Goal: Entertainment & Leisure: Browse casually

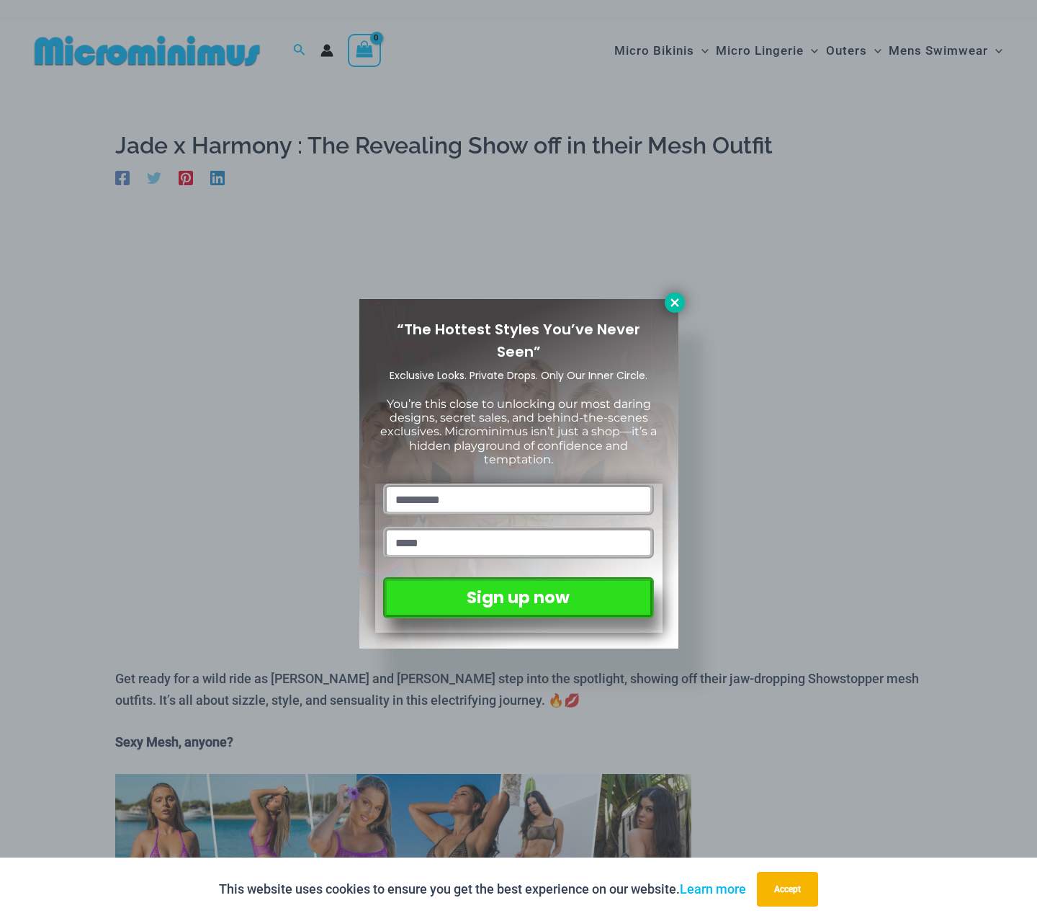
click at [675, 301] on icon at bounding box center [675, 302] width 8 height 8
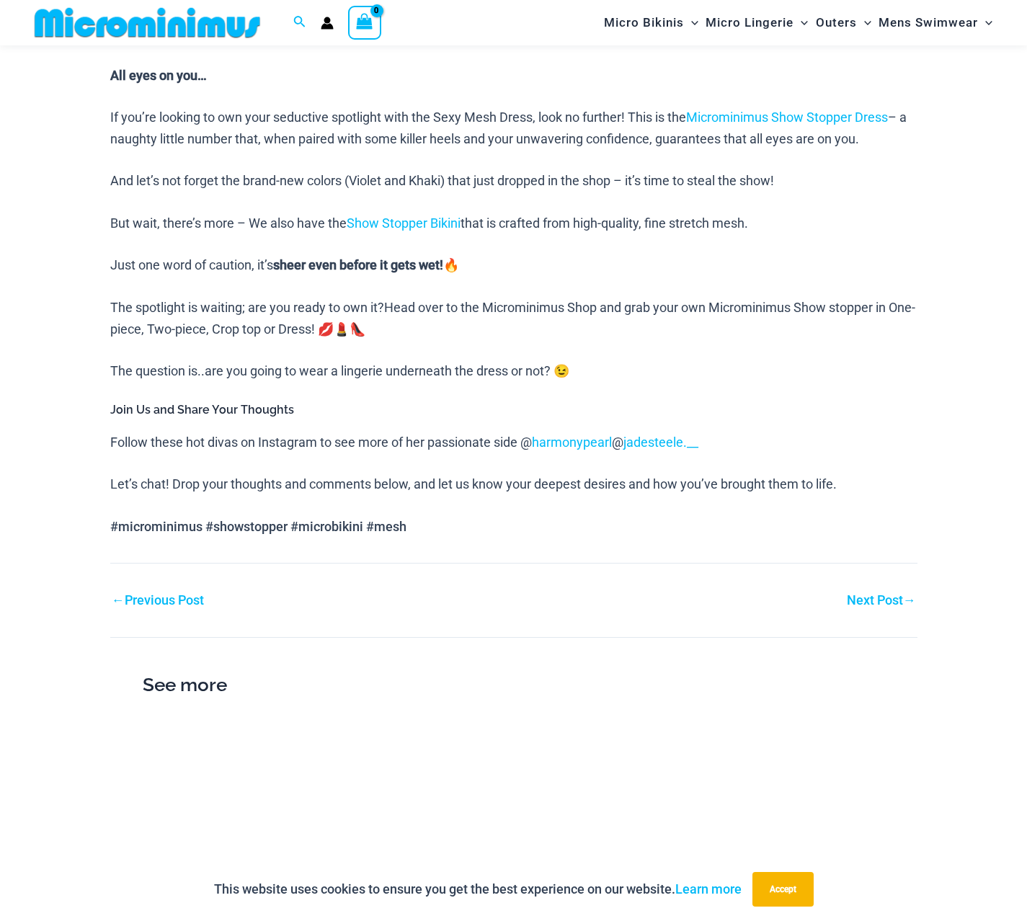
scroll to position [1068, 0]
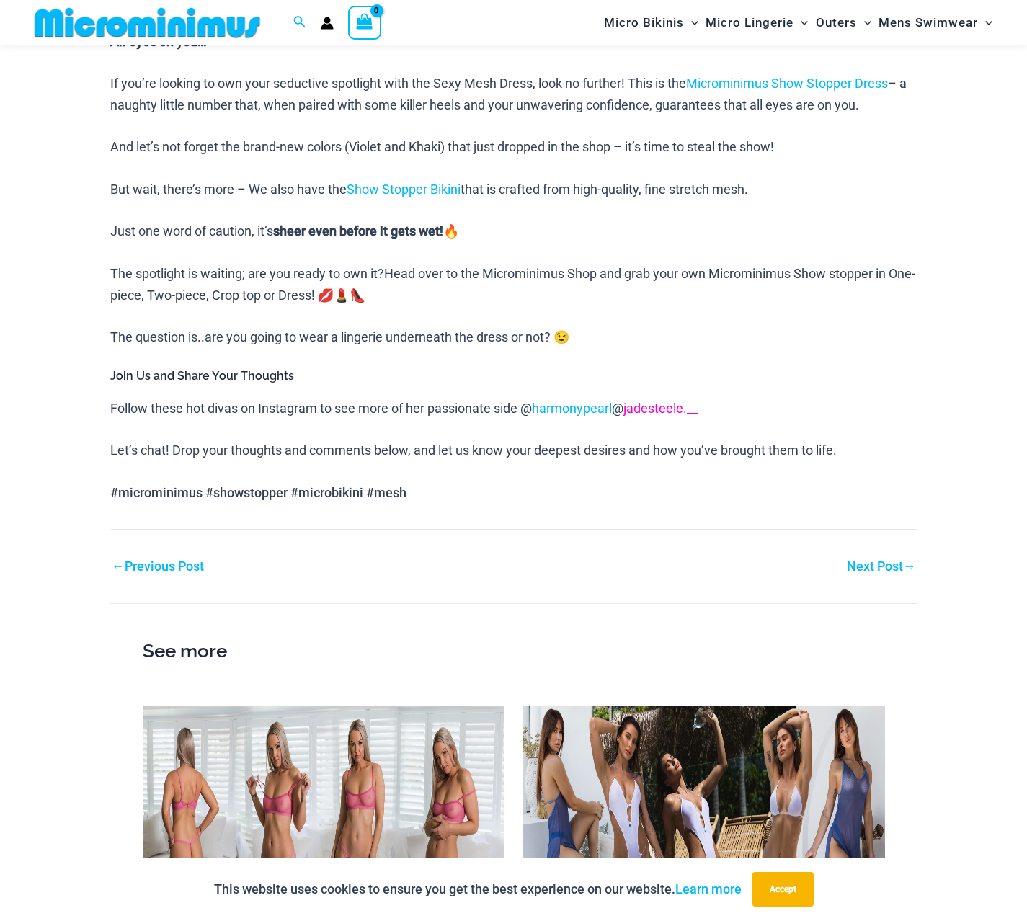
click at [661, 406] on link "jadesteele.__" at bounding box center [660, 408] width 75 height 15
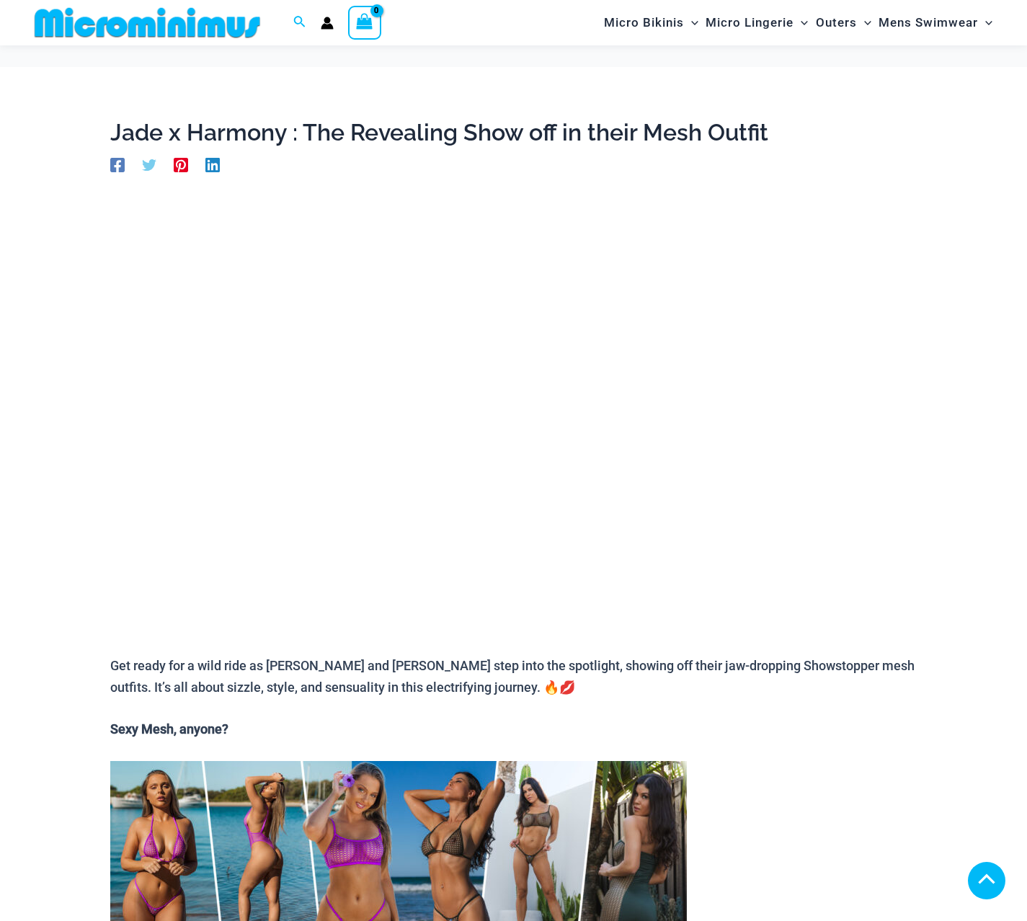
scroll to position [1068, 0]
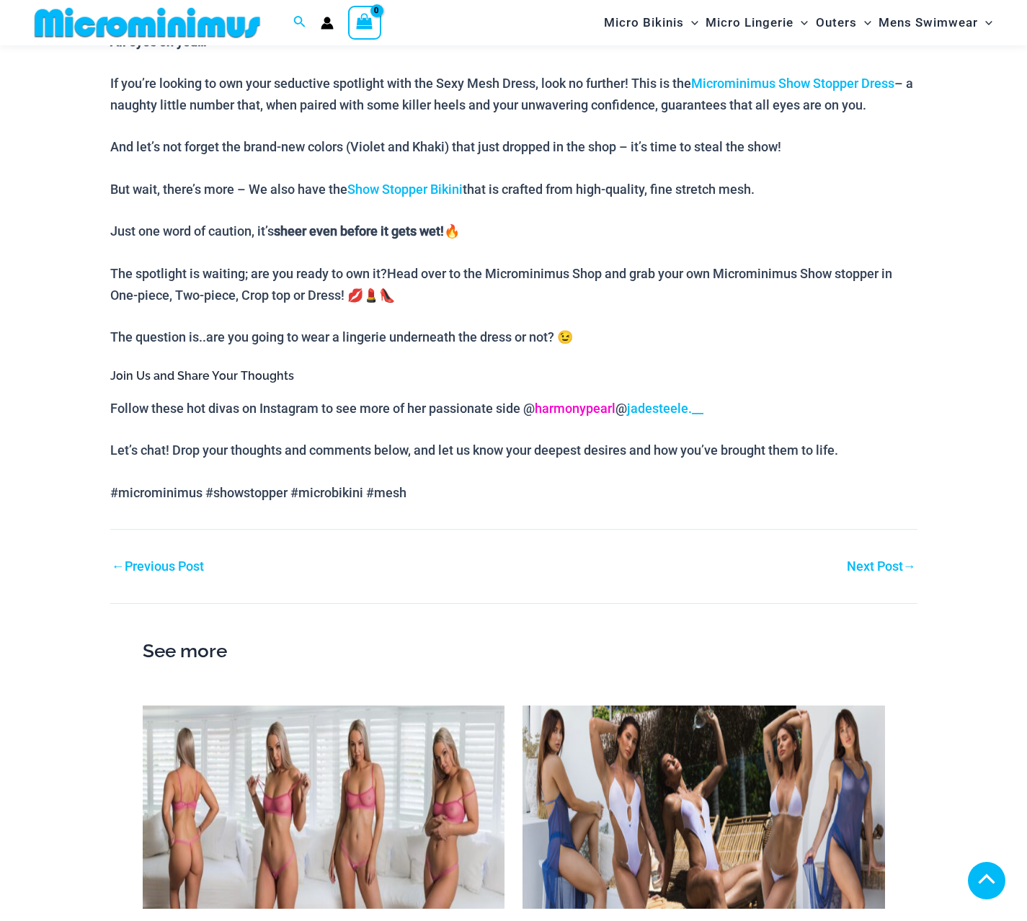
click at [586, 408] on link "harmonypearl" at bounding box center [575, 408] width 81 height 15
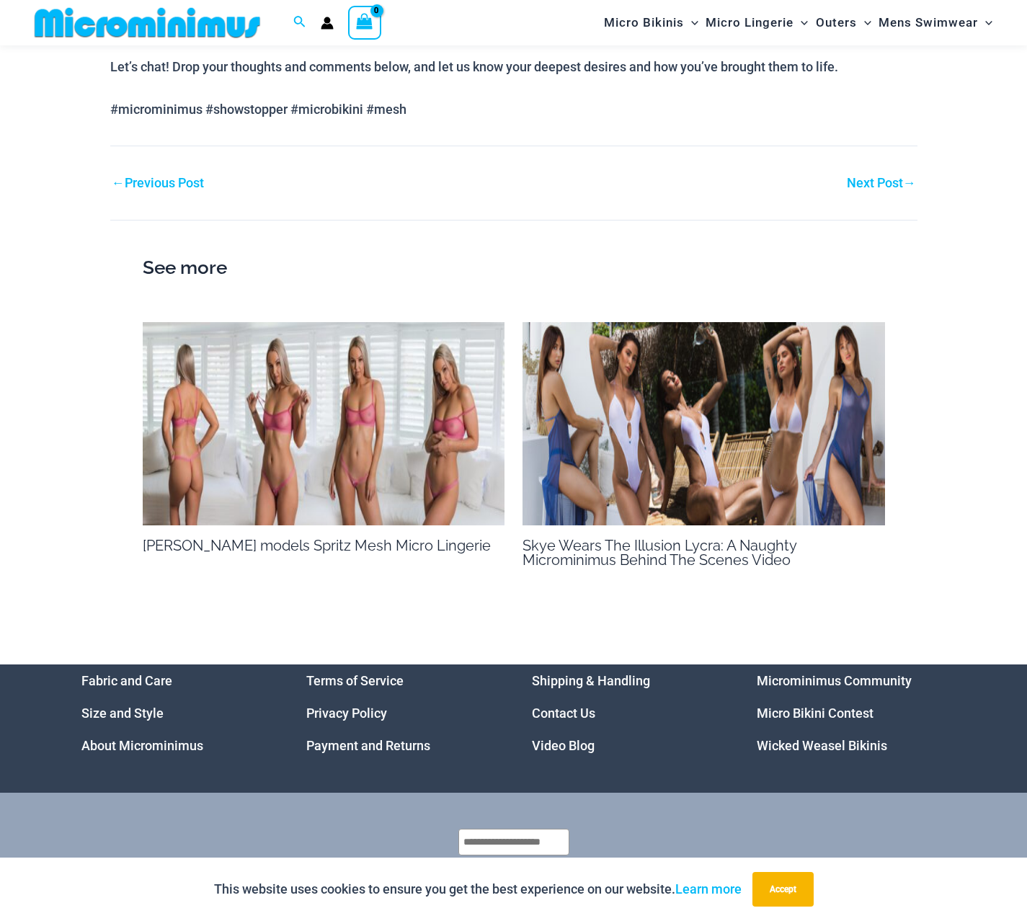
scroll to position [1403, 0]
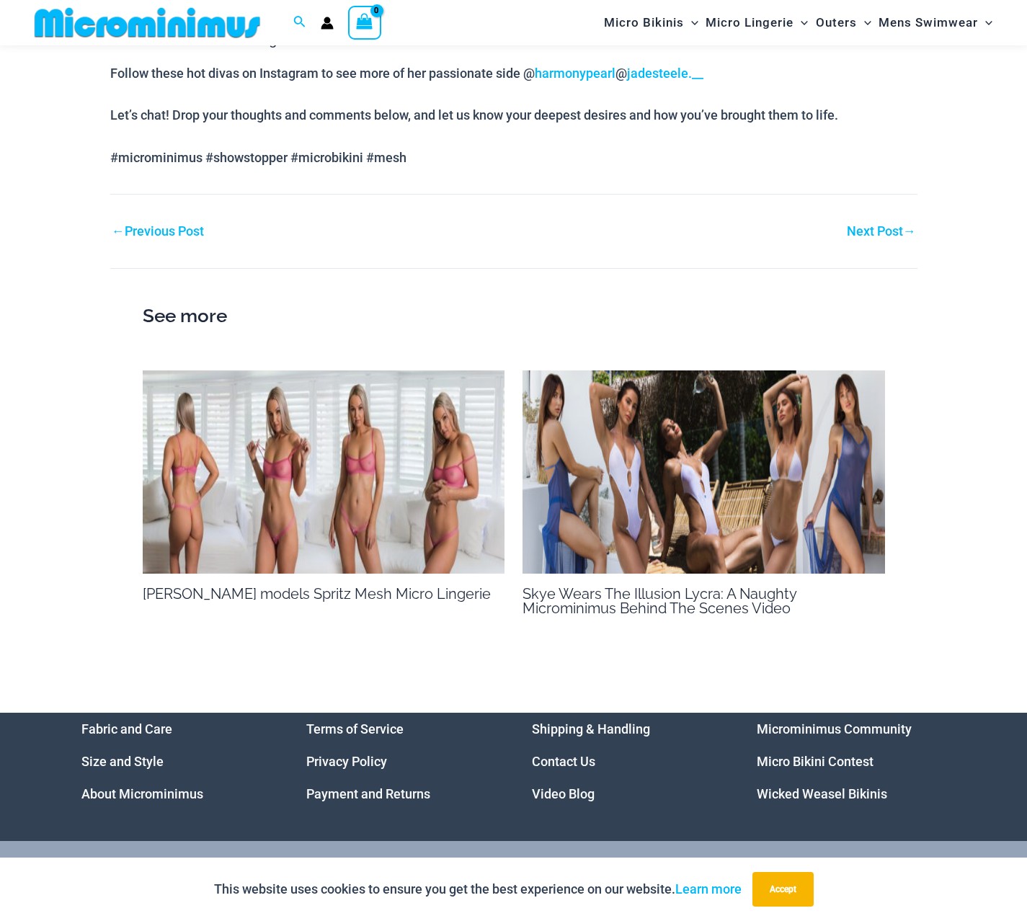
click at [866, 226] on link "Next Post →" at bounding box center [880, 231] width 69 height 13
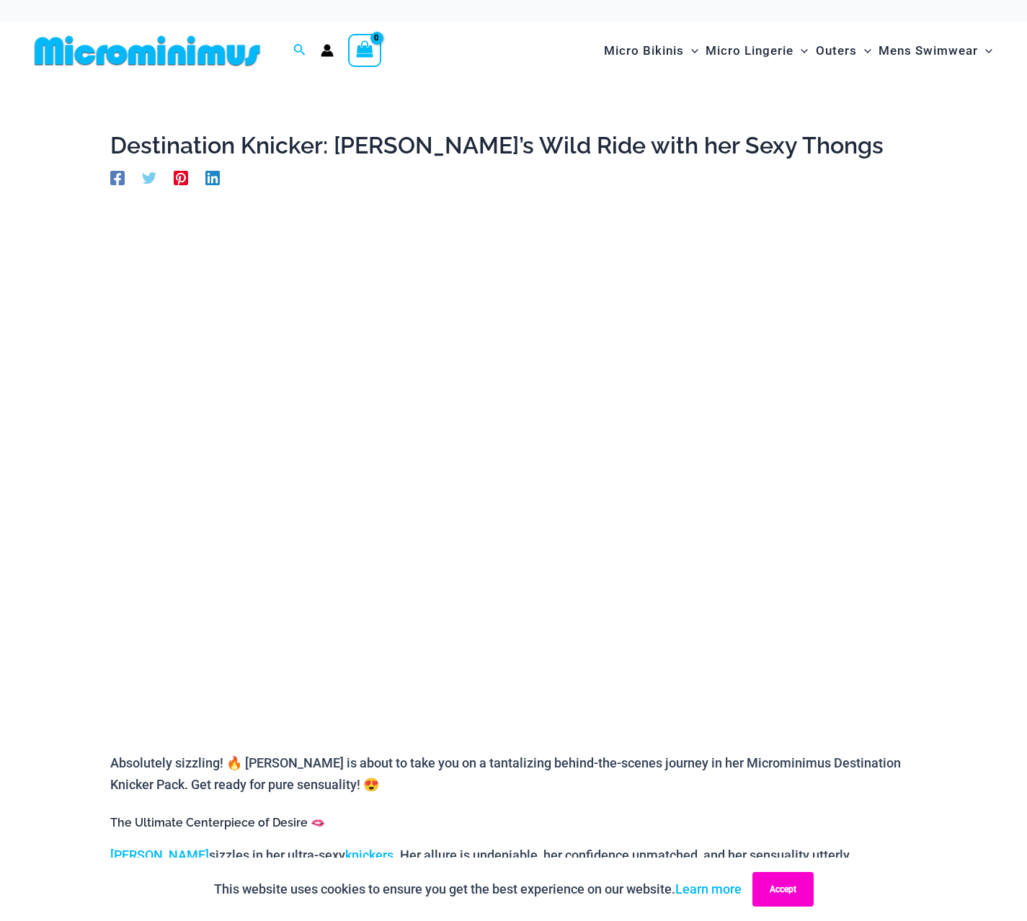
click at [785, 895] on button "Accept" at bounding box center [782, 889] width 61 height 35
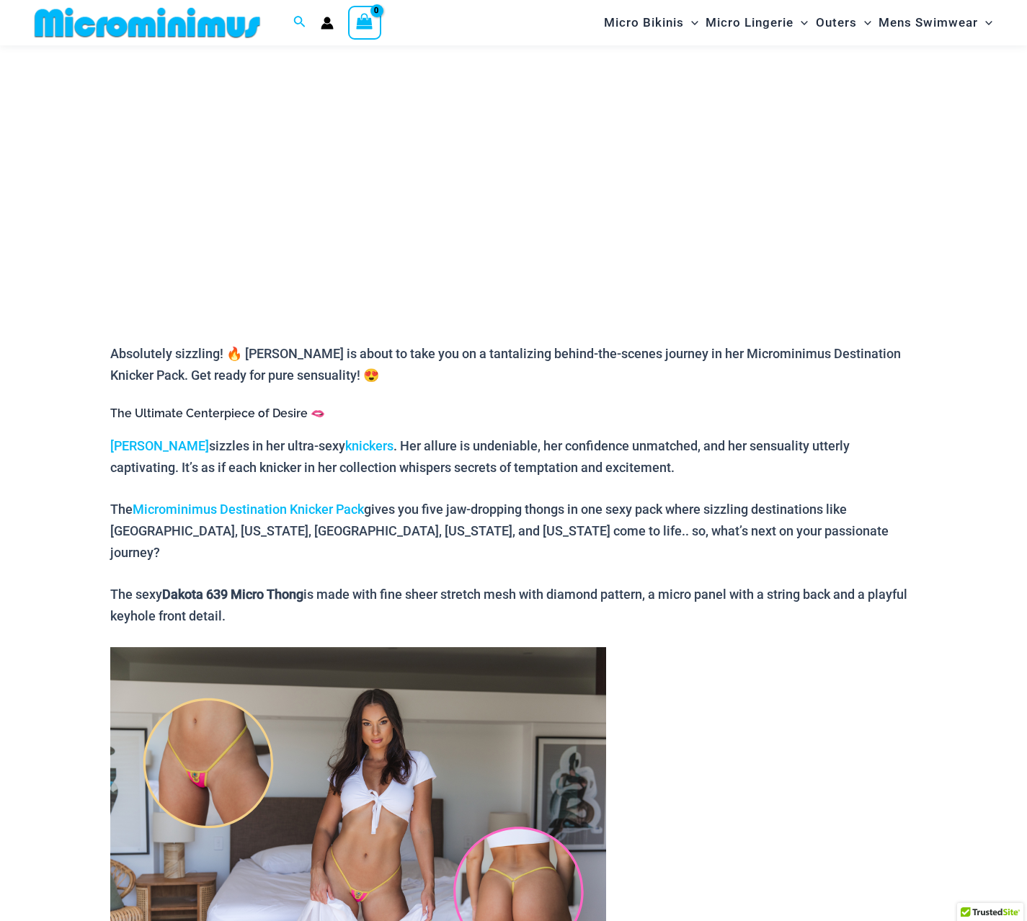
scroll to position [109, 0]
